Goal: Find specific page/section: Find specific page/section

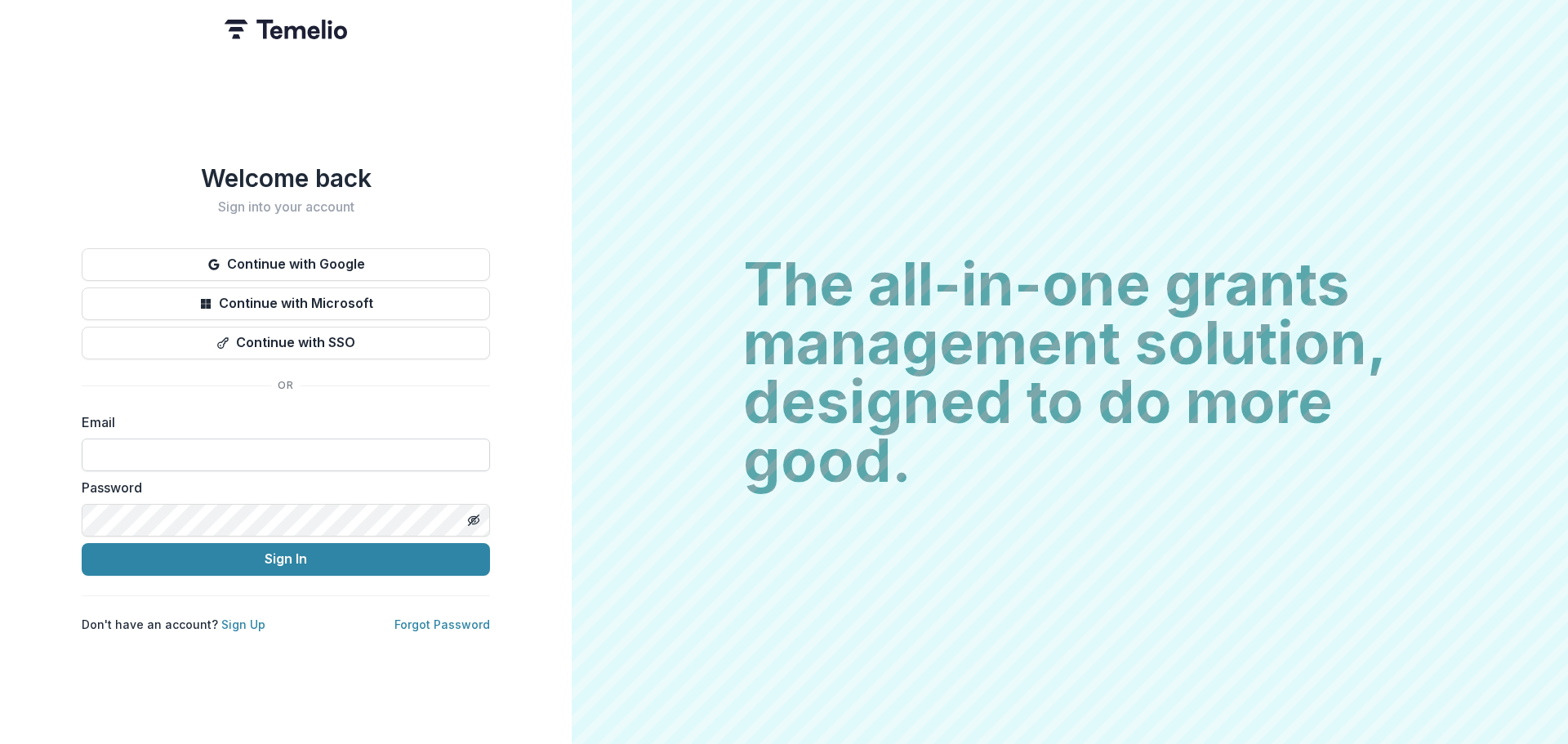
click at [120, 449] on input at bounding box center [286, 455] width 408 height 33
type input "**********"
click at [82, 543] on button "Sign In" at bounding box center [286, 559] width 408 height 33
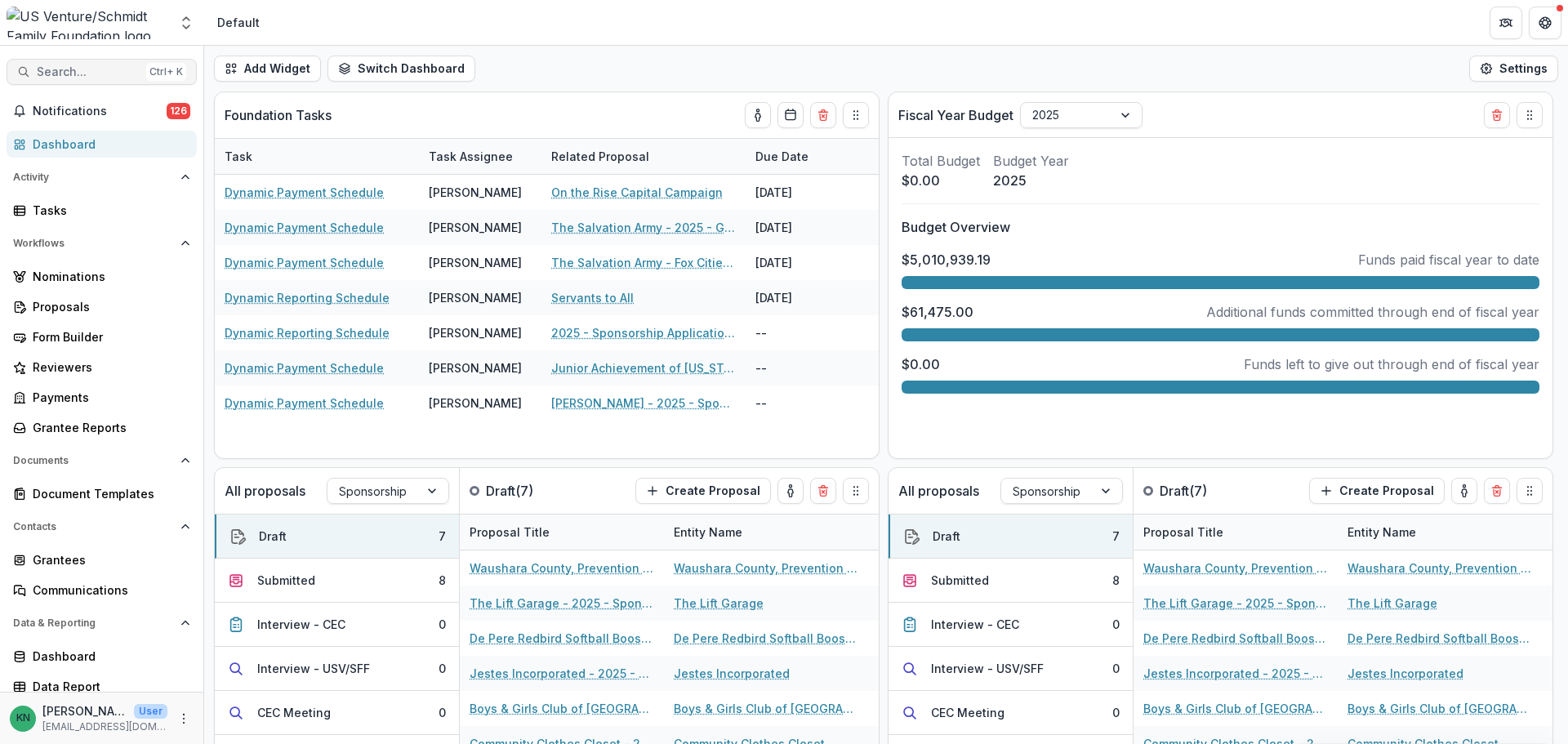
click at [76, 63] on button "Search... Ctrl + K" at bounding box center [101, 72] width 190 height 26
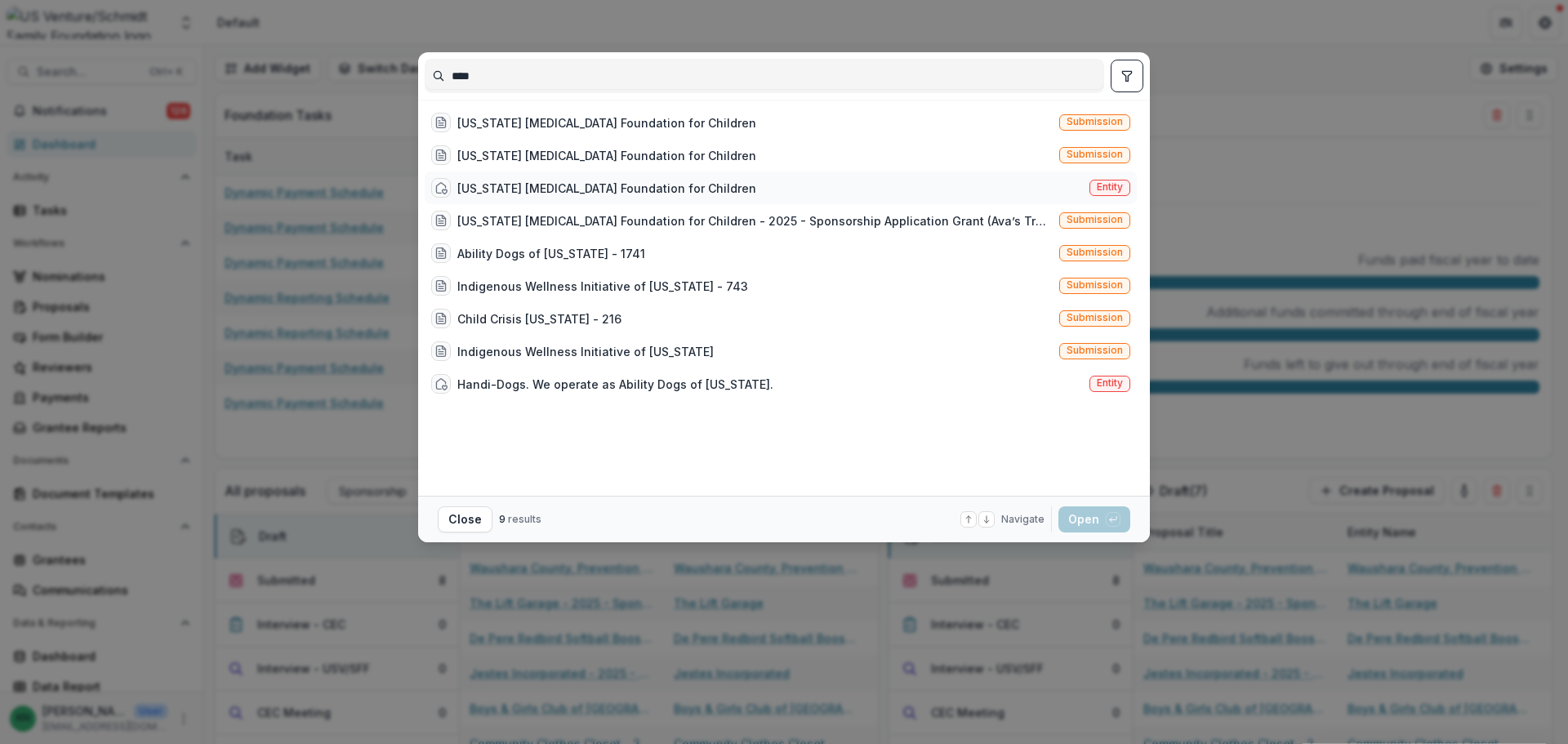
type input "****"
click at [1105, 186] on span "Entity" at bounding box center [1110, 186] width 26 height 11
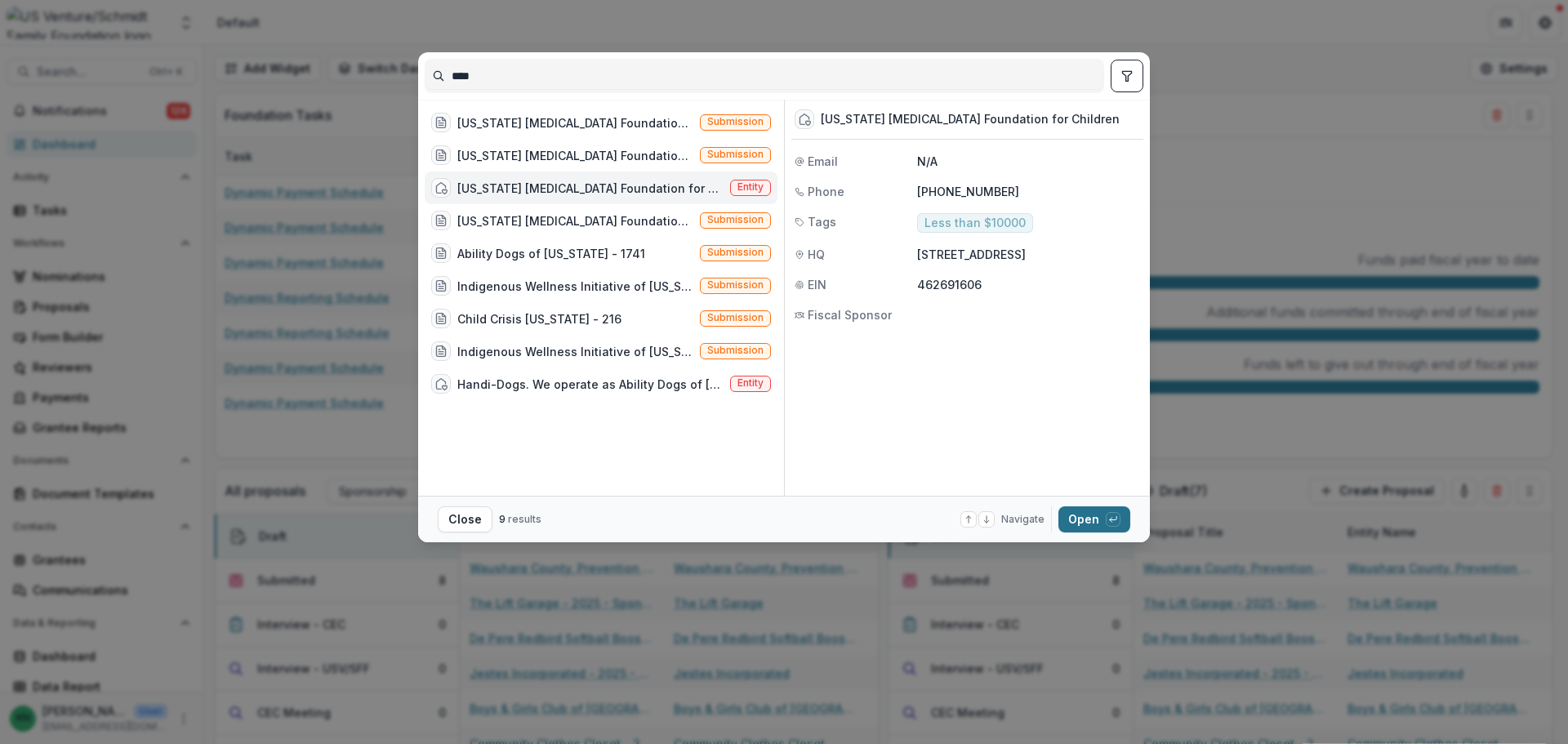
click at [1079, 510] on button "Open with enter key" at bounding box center [1095, 520] width 72 height 26
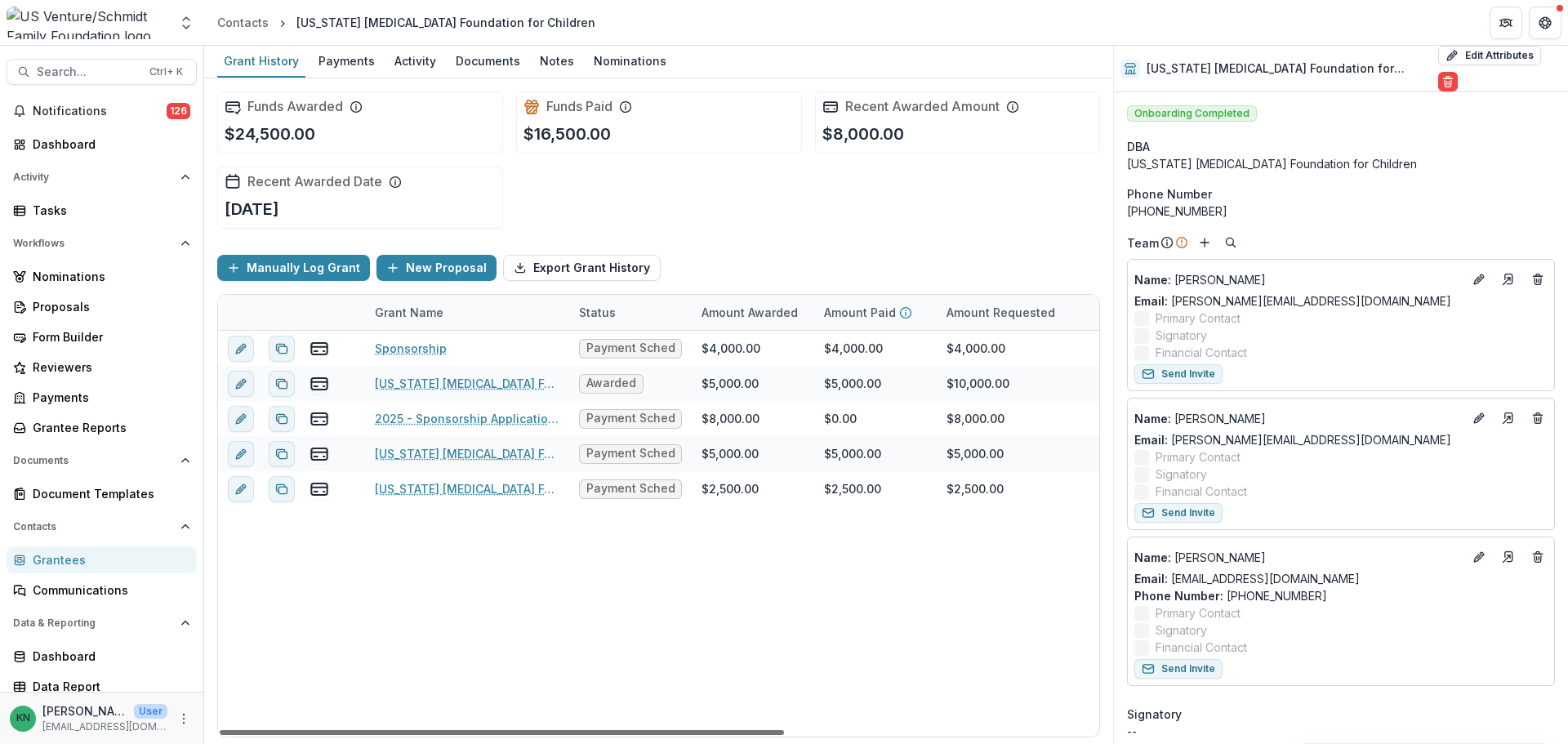
drag, startPoint x: 695, startPoint y: 731, endPoint x: 635, endPoint y: 708, distance: 64.3
click at [635, 730] on div at bounding box center [502, 733] width 565 height 5
drag, startPoint x: 611, startPoint y: 733, endPoint x: 554, endPoint y: 740, distance: 57.4
click at [554, 735] on div at bounding box center [502, 733] width 565 height 5
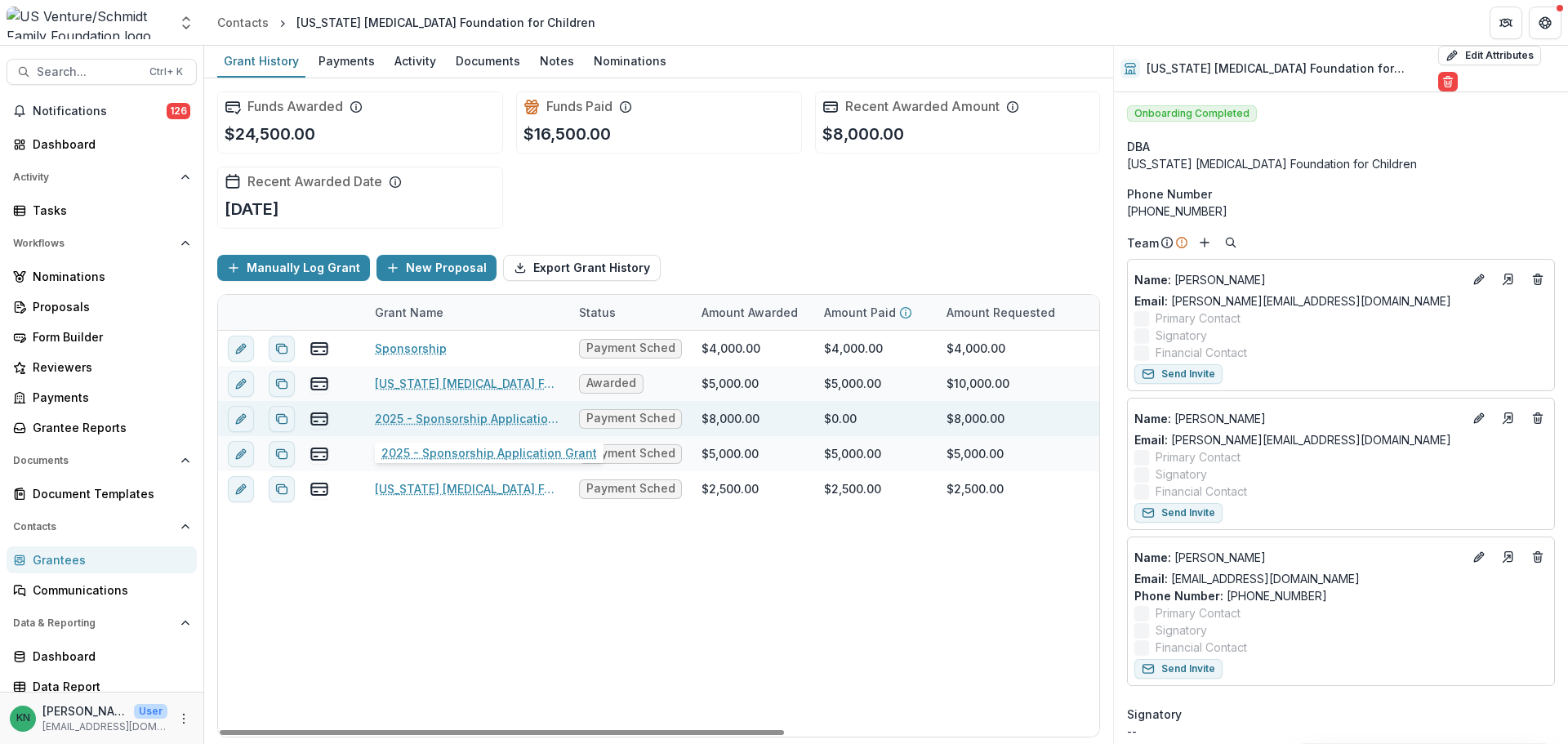
click at [450, 416] on link "2025 - Sponsorship Application Grant" at bounding box center [467, 419] width 185 height 18
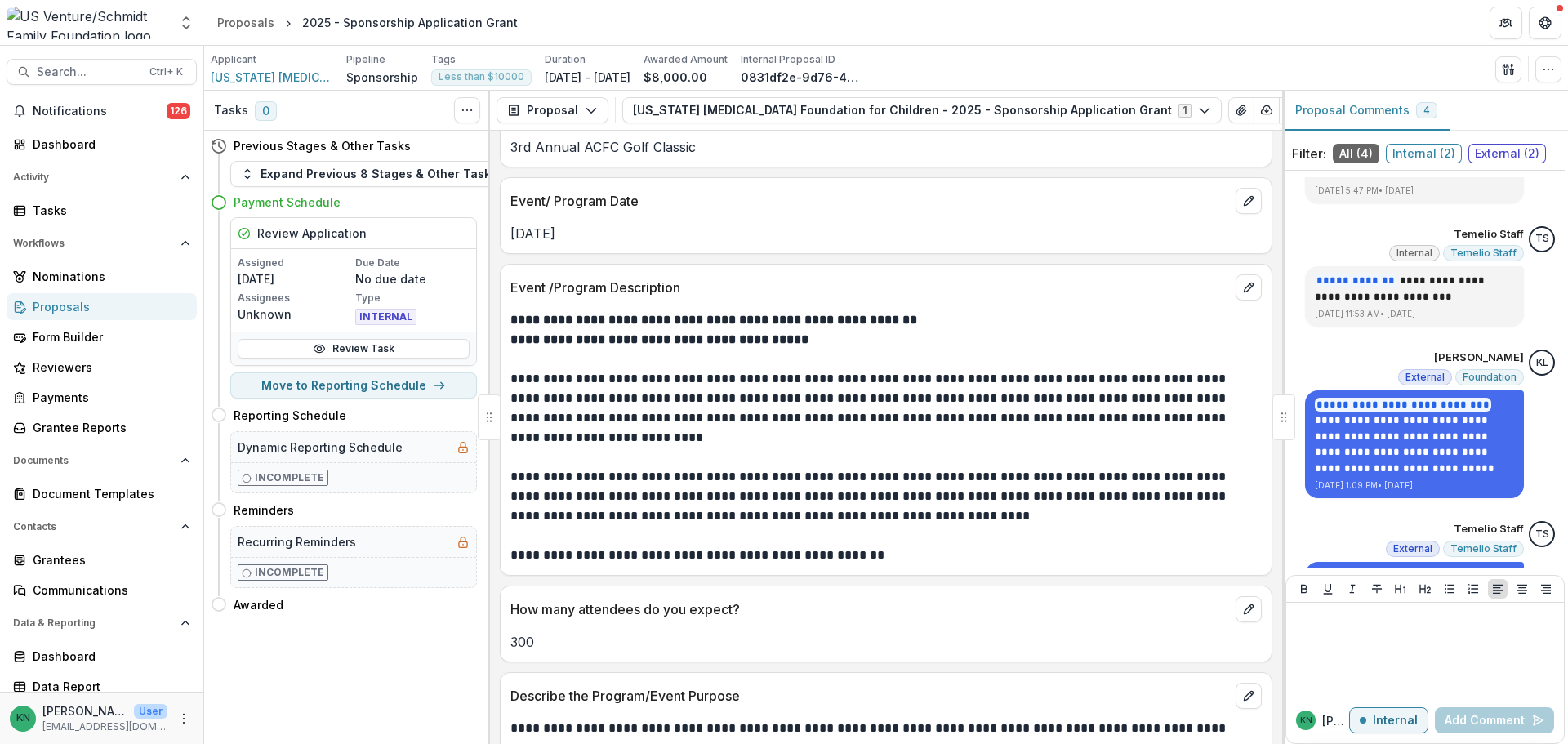
scroll to position [1960, 0]
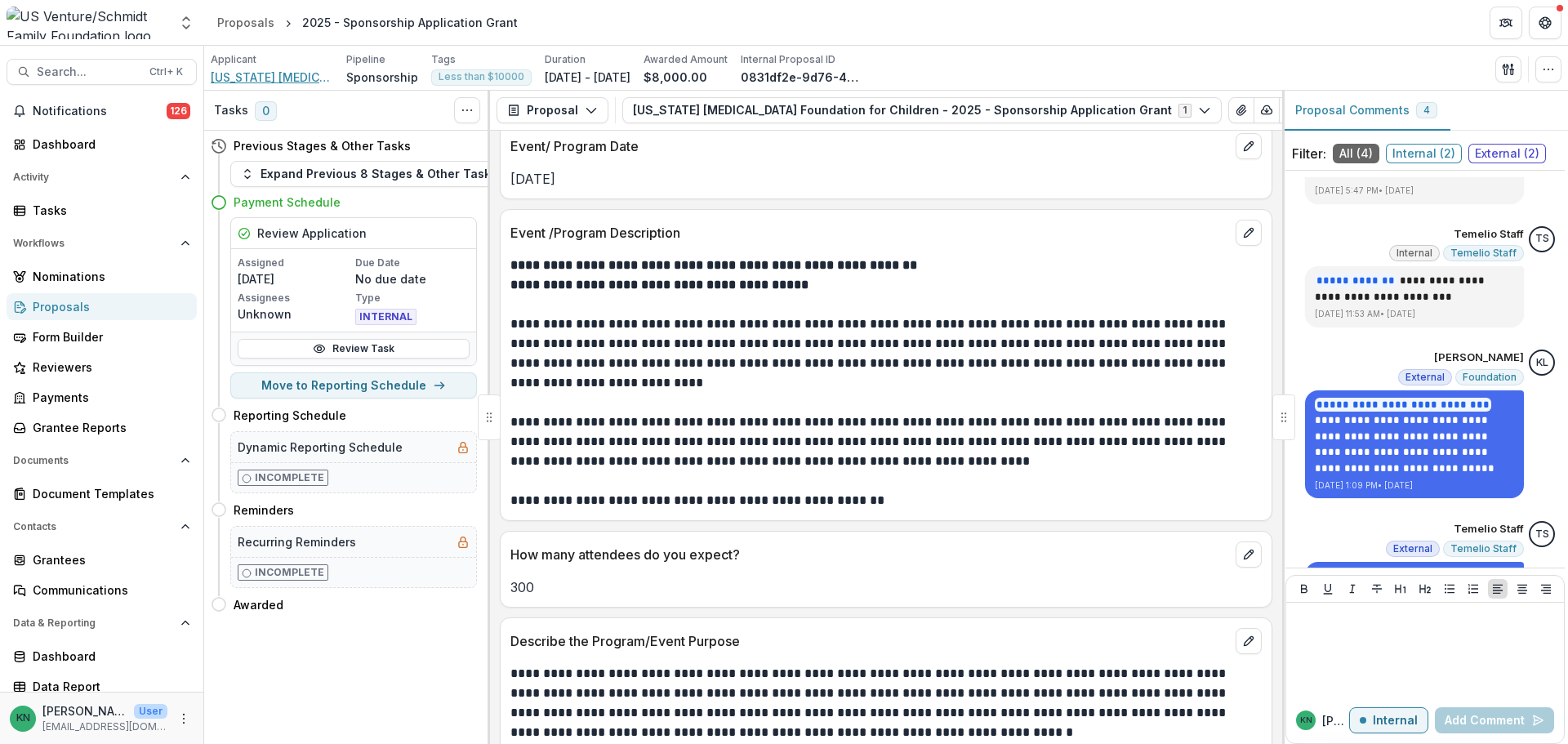
click at [236, 74] on span "[US_STATE] [MEDICAL_DATA] Foundation for Children" at bounding box center [272, 77] width 122 height 18
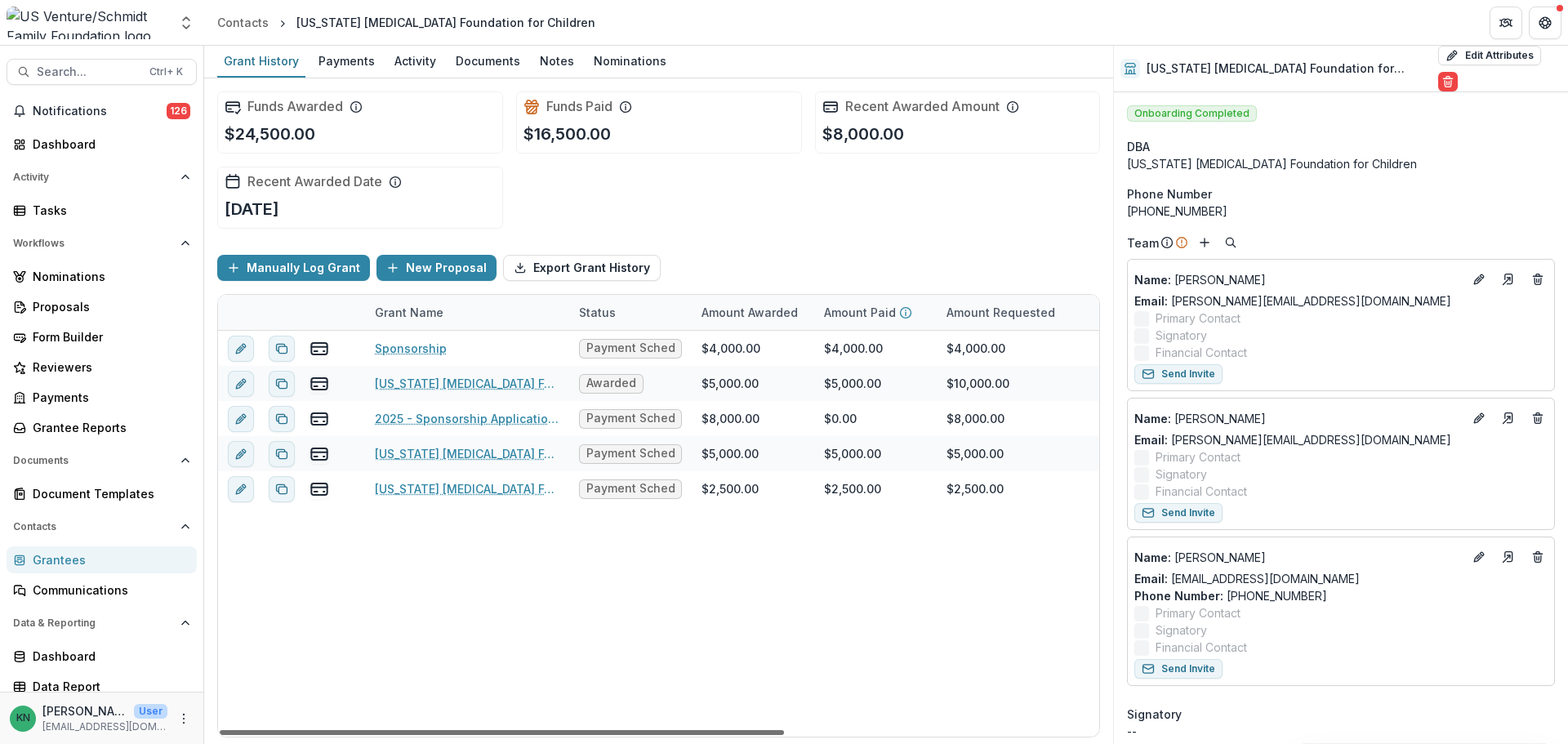
drag, startPoint x: 597, startPoint y: 733, endPoint x: 526, endPoint y: 728, distance: 71.2
click at [528, 730] on div at bounding box center [502, 733] width 565 height 5
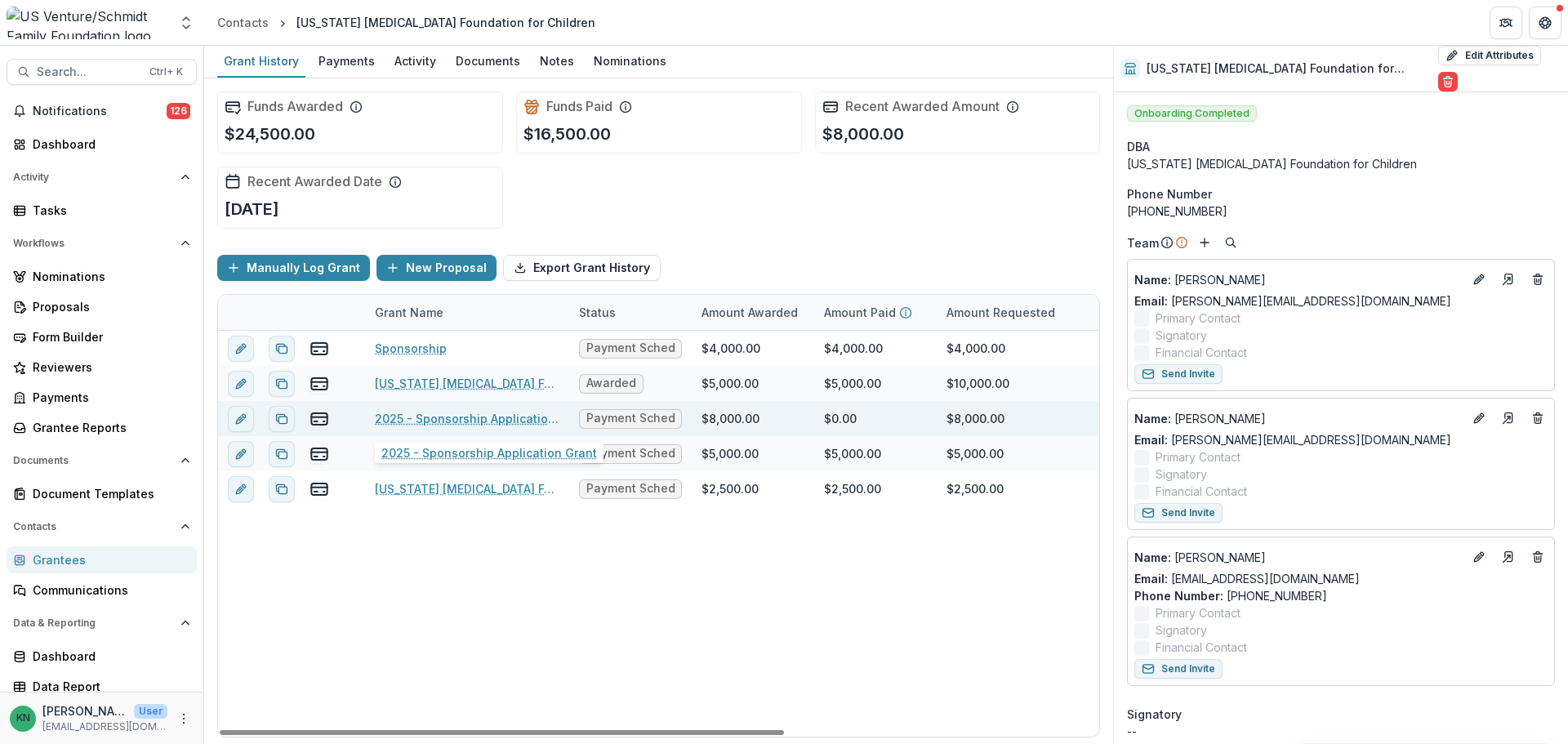
click at [442, 419] on link "2025 - Sponsorship Application Grant" at bounding box center [467, 419] width 185 height 18
